Goal: Find specific page/section: Find specific page/section

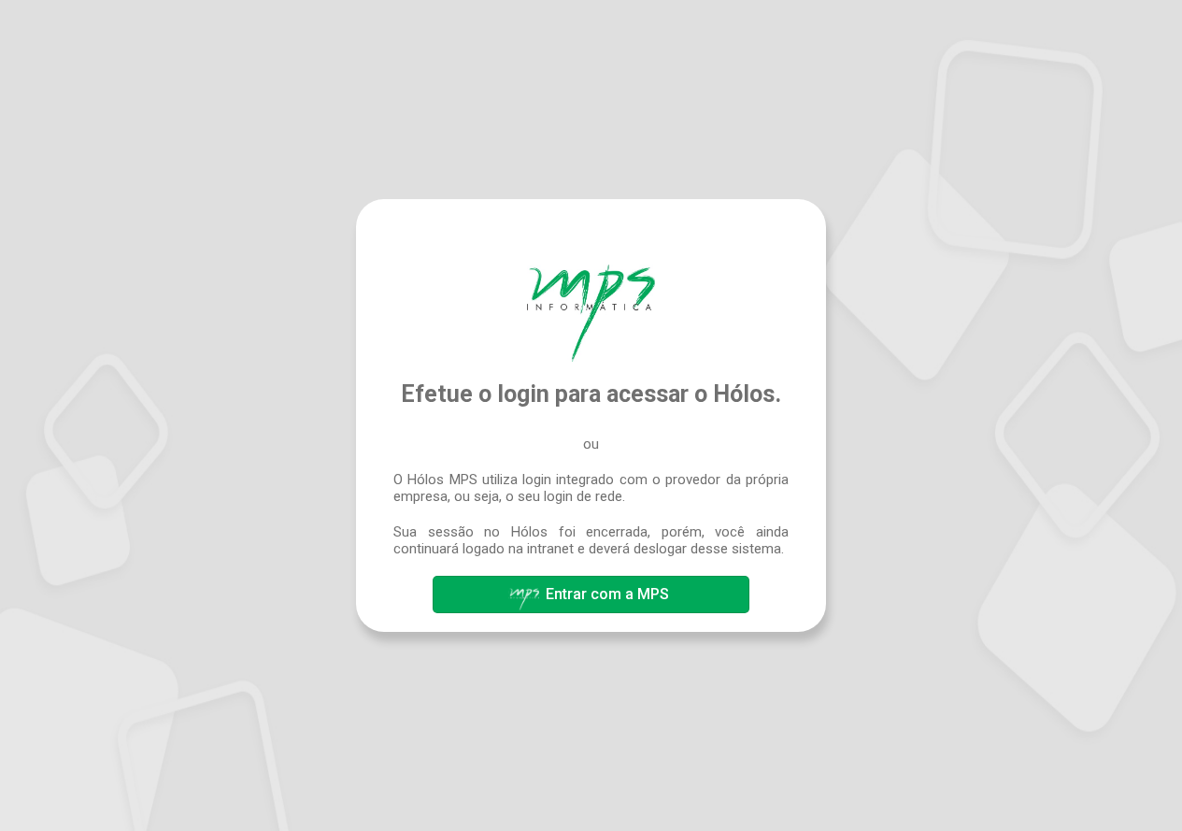
click at [590, 600] on span "Entrar com a MPS" at bounding box center [607, 594] width 123 height 18
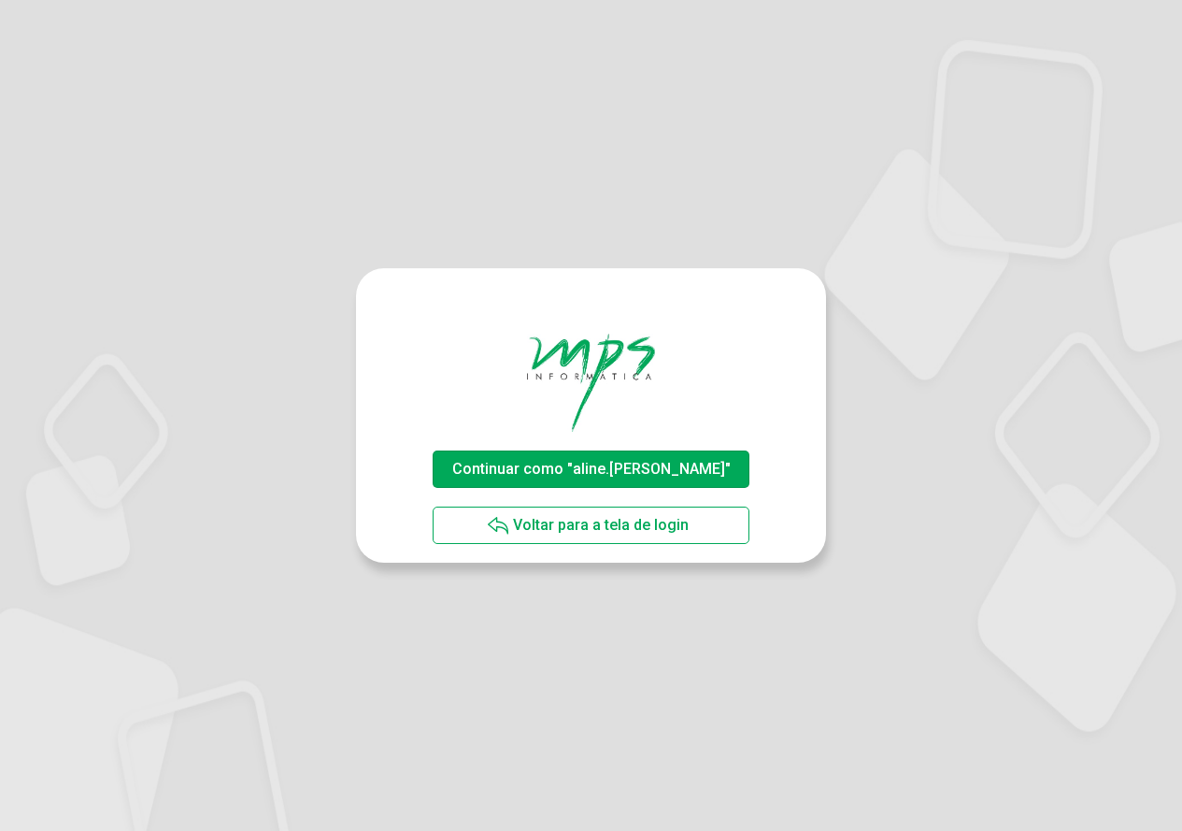
click at [662, 470] on span "Continuar como "aline.rodrigues"" at bounding box center [591, 469] width 278 height 18
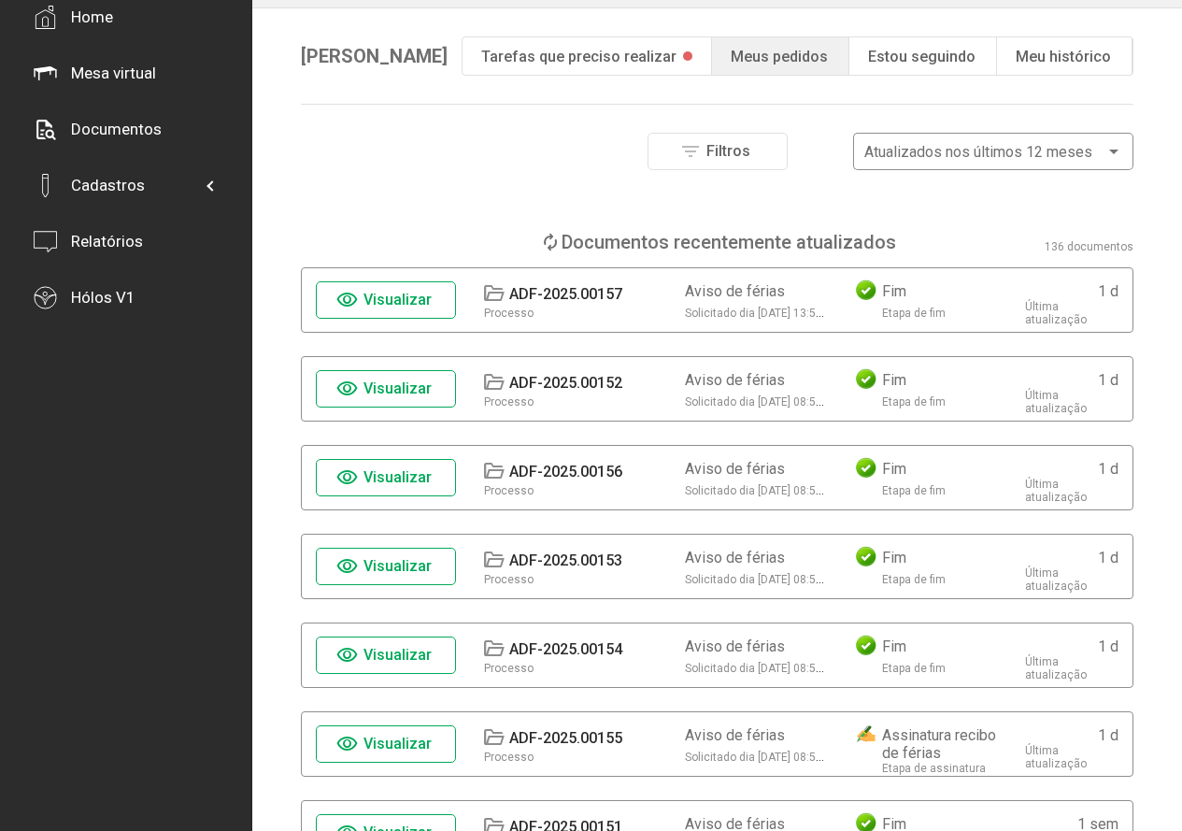
scroll to position [280, 0]
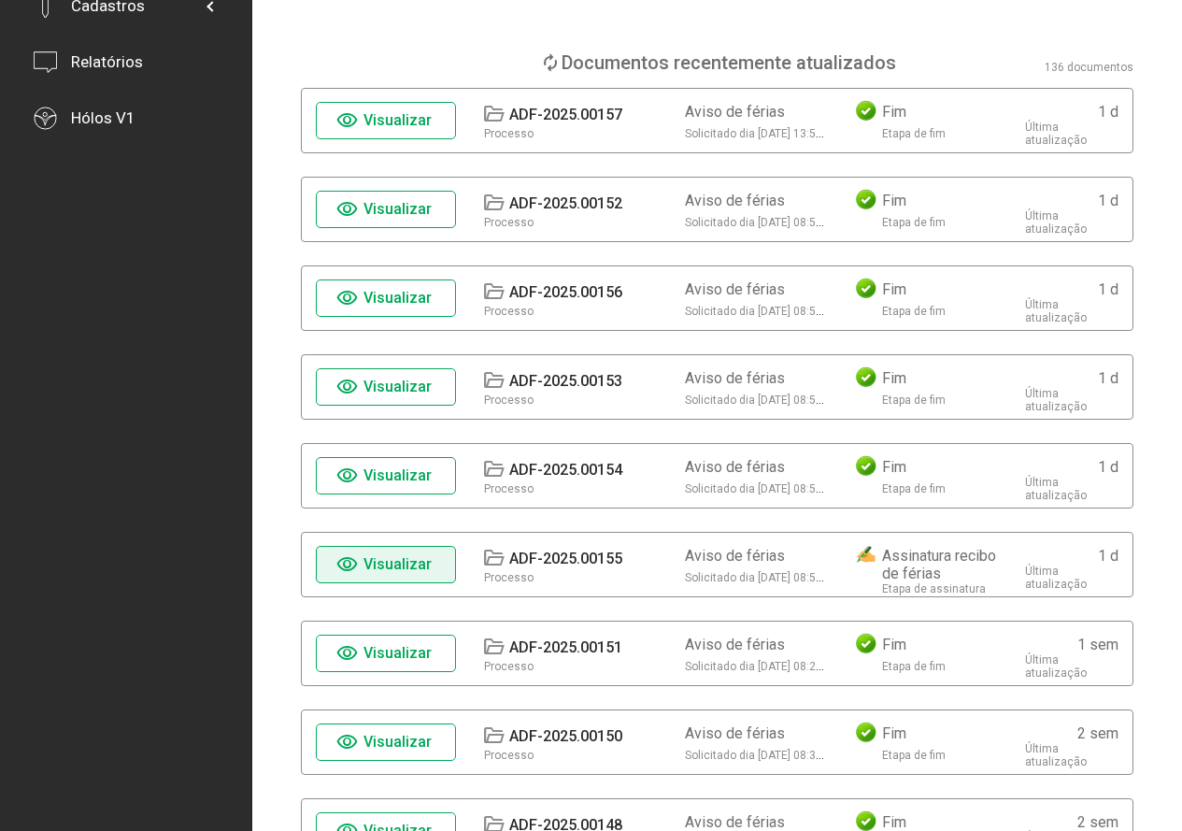
click at [406, 548] on span "visibility Visualizar" at bounding box center [386, 564] width 100 height 33
